Goal: Task Accomplishment & Management: Manage account settings

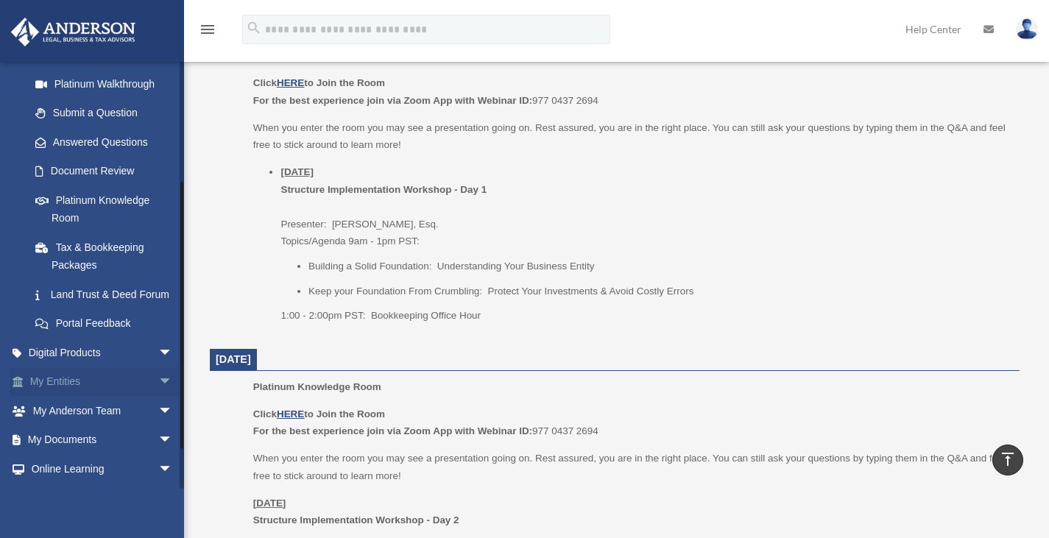
scroll to position [245, 0]
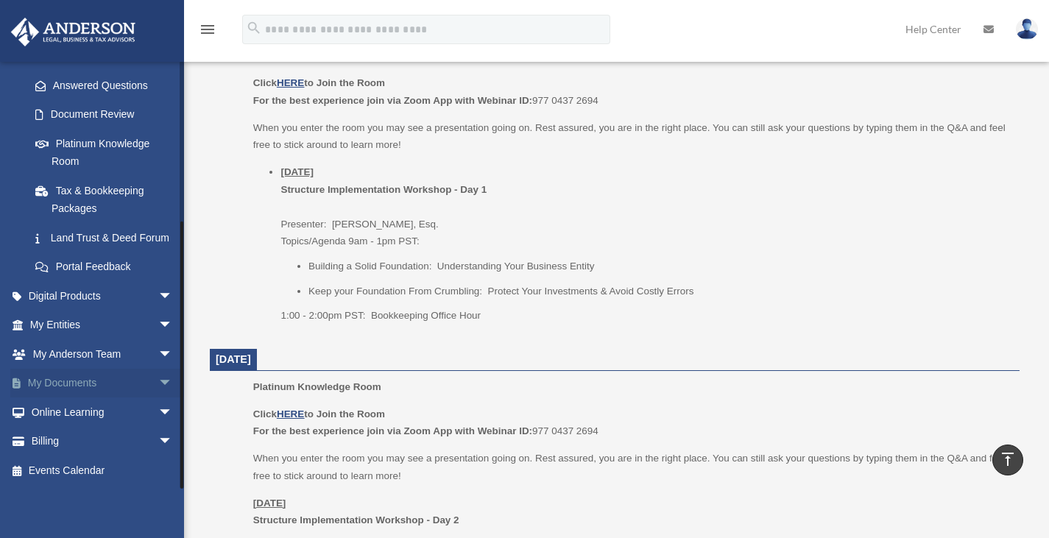
click at [95, 387] on link "My Documents arrow_drop_down" at bounding box center [102, 383] width 185 height 29
click at [158, 386] on span "arrow_drop_down" at bounding box center [172, 384] width 29 height 30
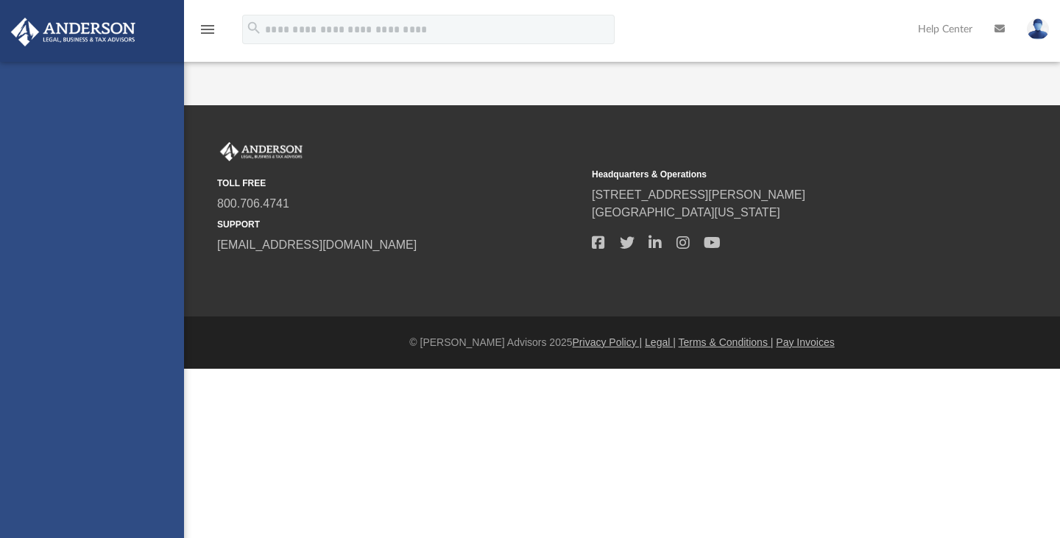
drag, startPoint x: 0, startPoint y: 0, endPoint x: 52, endPoint y: 408, distance: 411.3
click at [52, 408] on div "[EMAIL_ADDRESS][DOMAIN_NAME] Sign Out [EMAIL_ADDRESS][DOMAIN_NAME] Home Online …" at bounding box center [92, 331] width 184 height 538
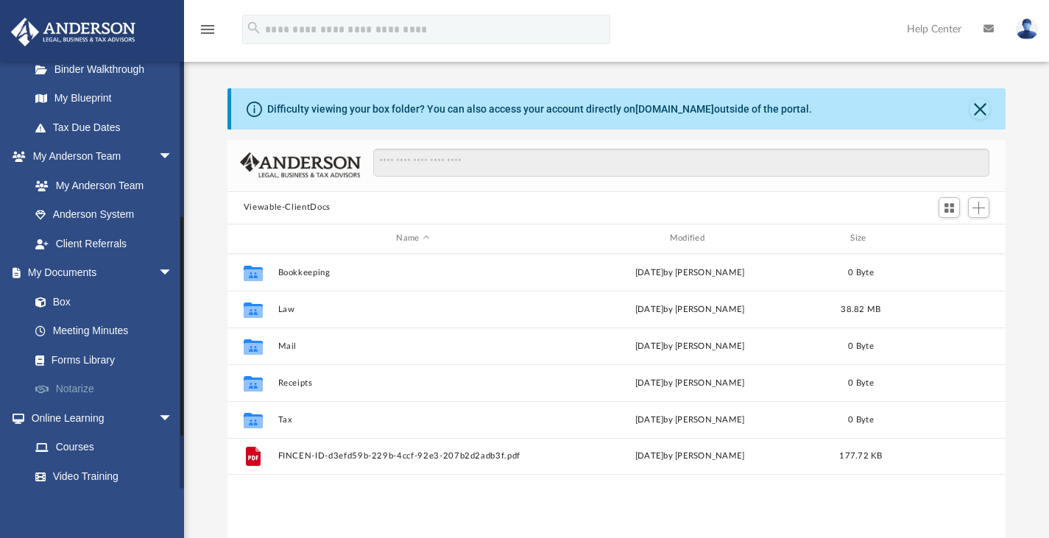
scroll to position [295, 0]
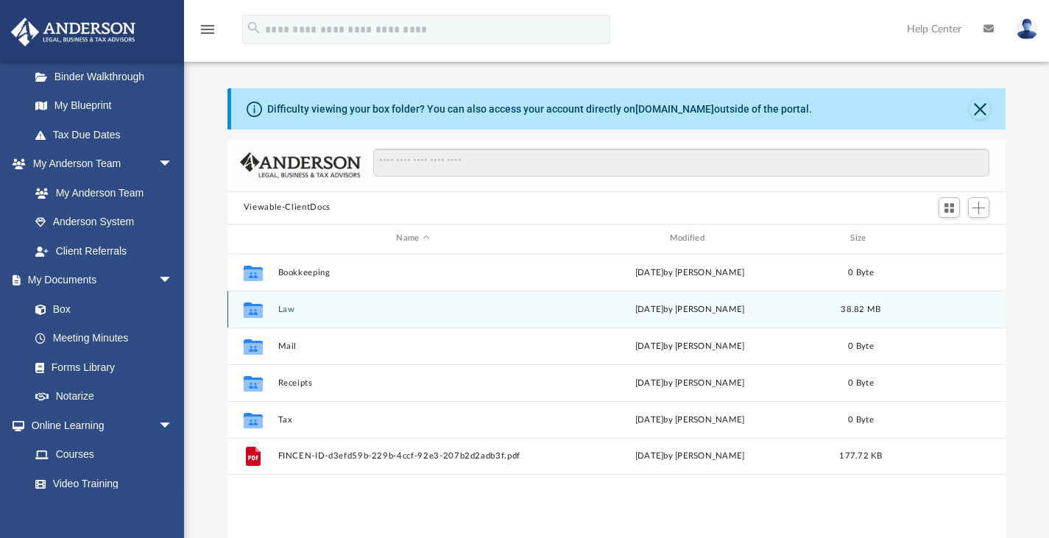
click at [285, 310] on button "Law" at bounding box center [413, 309] width 270 height 10
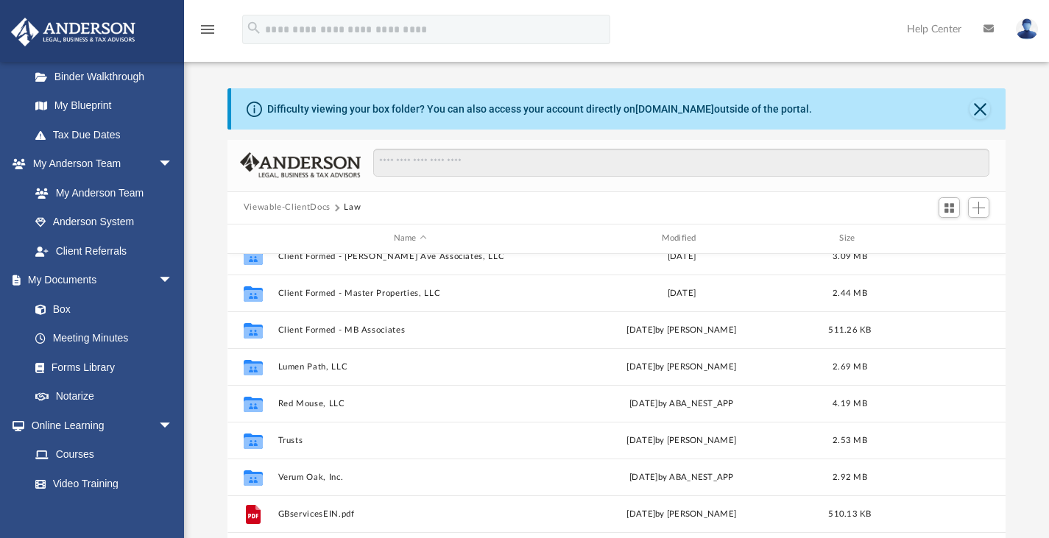
scroll to position [173, 0]
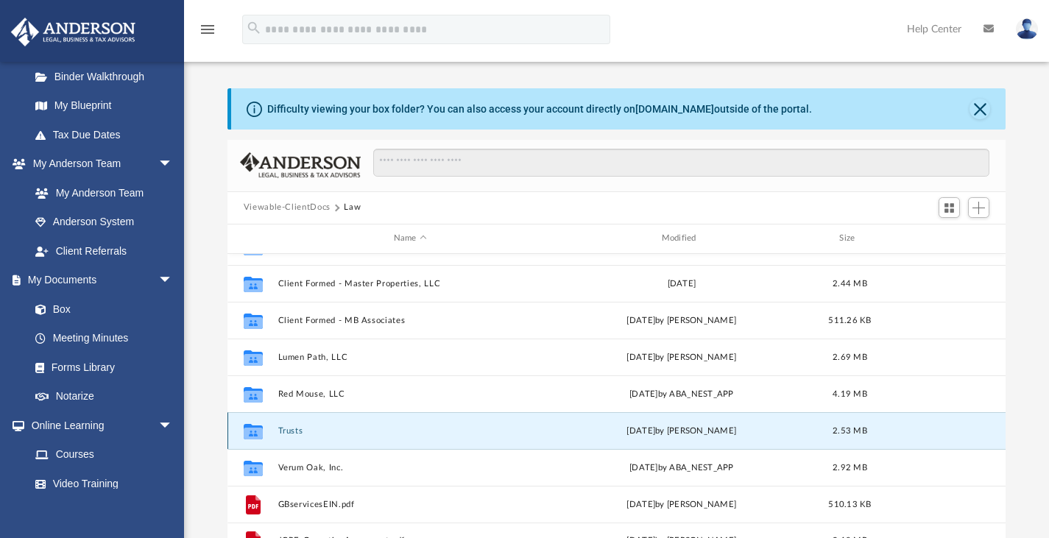
click at [288, 432] on button "Trusts" at bounding box center [410, 431] width 265 height 10
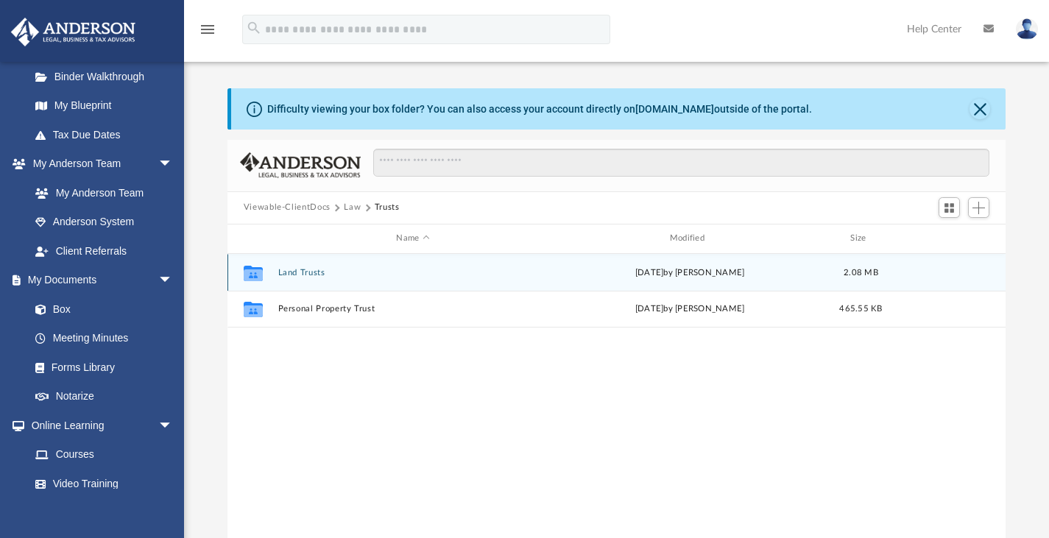
click at [292, 261] on div "Collaborated Folder Land Trusts [DATE] by [PERSON_NAME] 2.08 MB" at bounding box center [617, 272] width 779 height 37
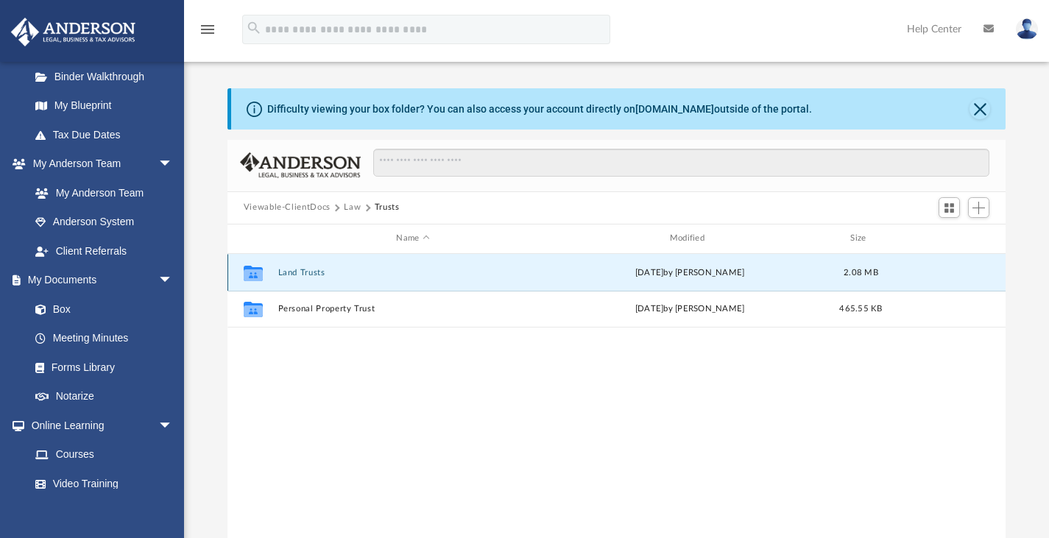
click at [292, 270] on button "Land Trusts" at bounding box center [413, 272] width 270 height 10
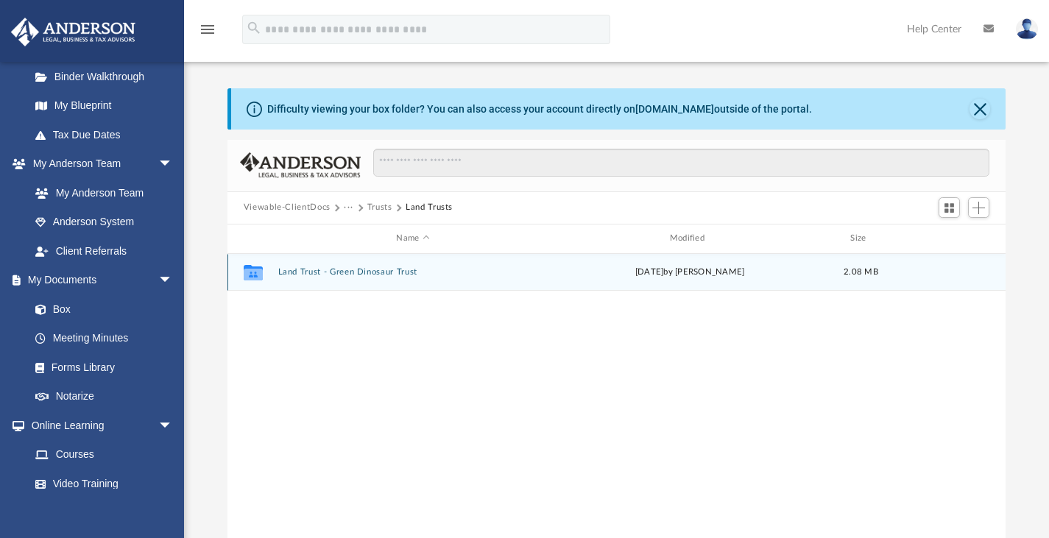
click at [358, 275] on button "Land Trust - Green Dinosaur Trust" at bounding box center [413, 272] width 270 height 10
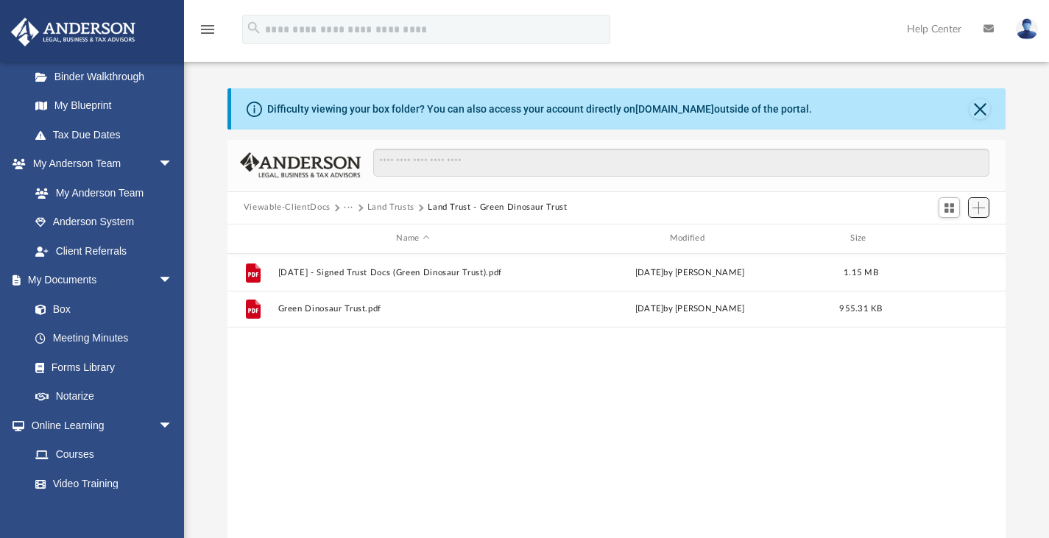
click at [984, 208] on span "Add" at bounding box center [979, 208] width 13 height 13
click at [946, 239] on li "Upload" at bounding box center [958, 236] width 47 height 15
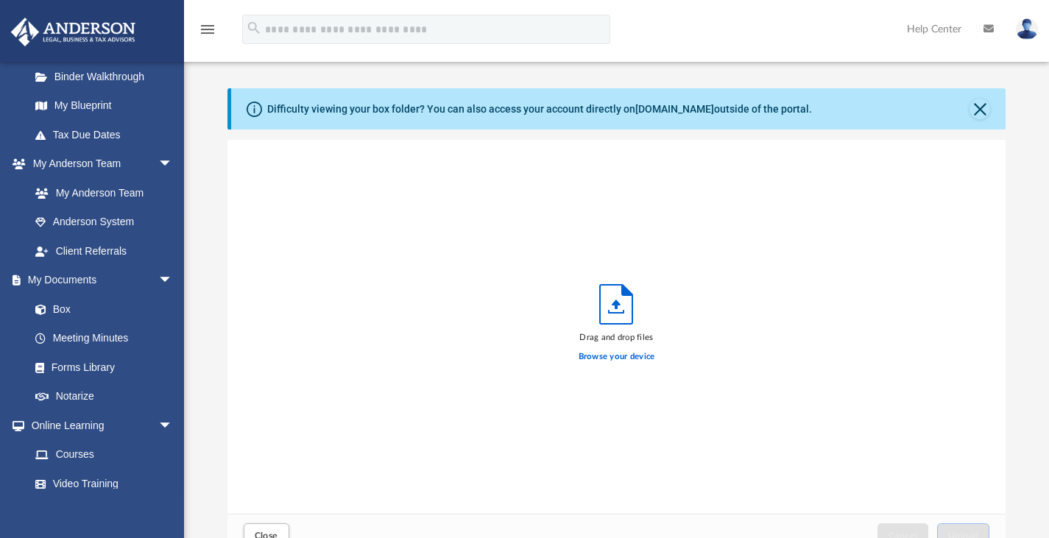
scroll to position [362, 767]
click at [614, 356] on label "Browse your device" at bounding box center [617, 357] width 77 height 13
click at [0, 0] on input "Browse your device" at bounding box center [0, 0] width 0 height 0
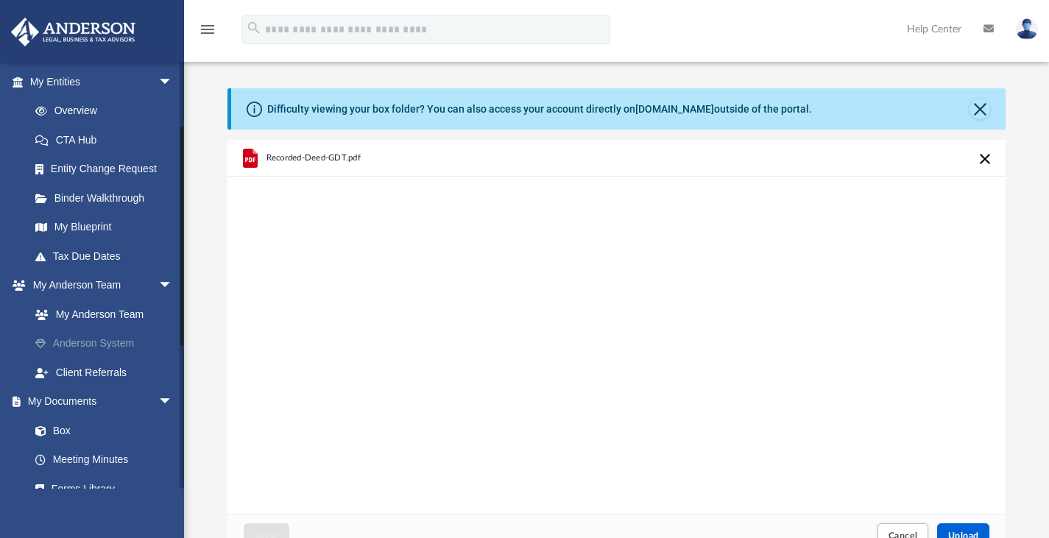
scroll to position [26, 0]
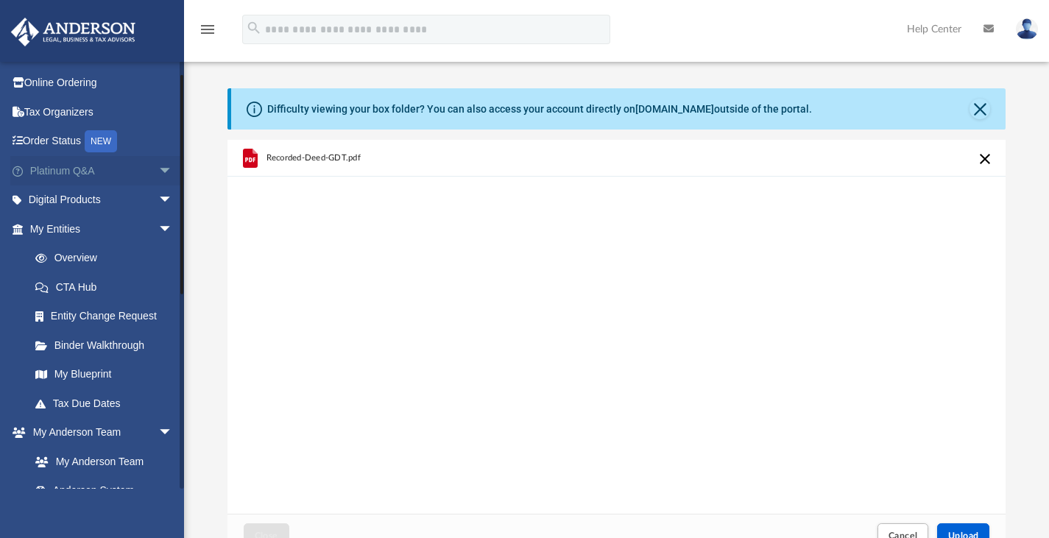
click at [98, 169] on link "Platinum Q&A arrow_drop_down" at bounding box center [102, 170] width 185 height 29
click at [80, 177] on link "Platinum Q&A arrow_drop_down" at bounding box center [102, 170] width 185 height 29
click at [160, 164] on span "arrow_drop_down" at bounding box center [172, 171] width 29 height 30
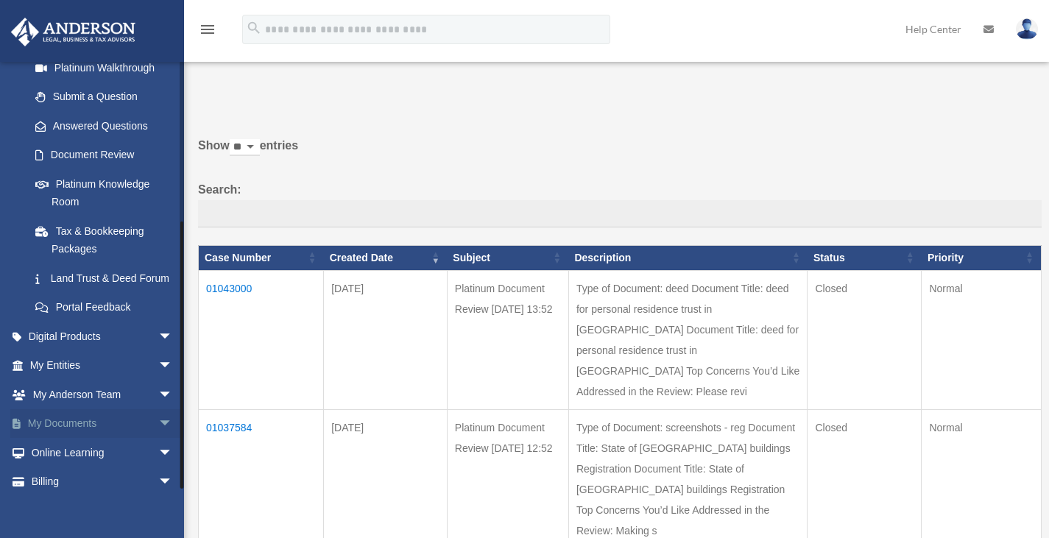
scroll to position [245, 0]
